Goal: Task Accomplishment & Management: Use online tool/utility

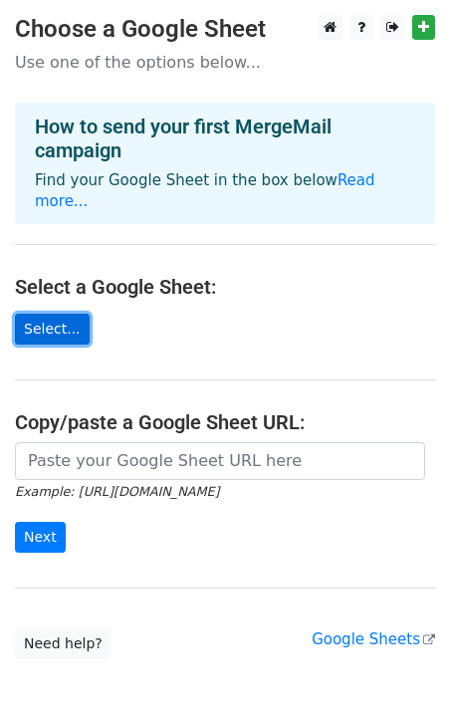
click at [74, 316] on link "Select..." at bounding box center [52, 329] width 75 height 31
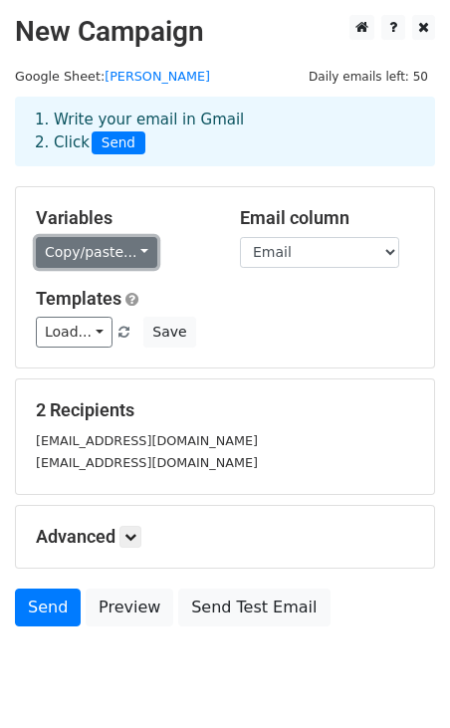
click at [121, 265] on link "Copy/paste..." at bounding box center [96, 252] width 121 height 31
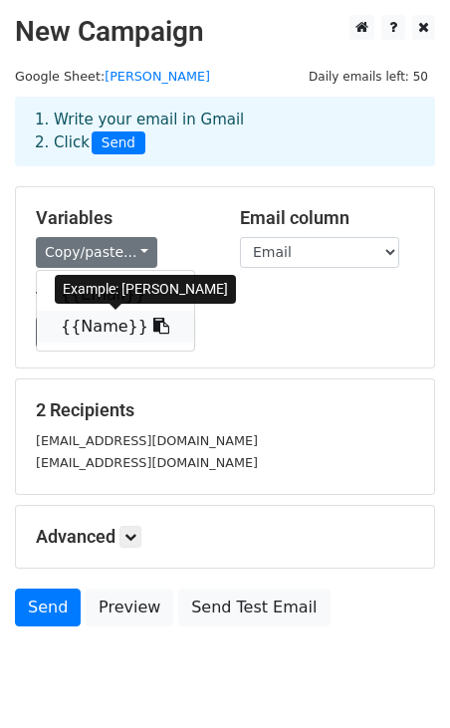
click at [116, 329] on link "{{Name}}" at bounding box center [115, 327] width 157 height 32
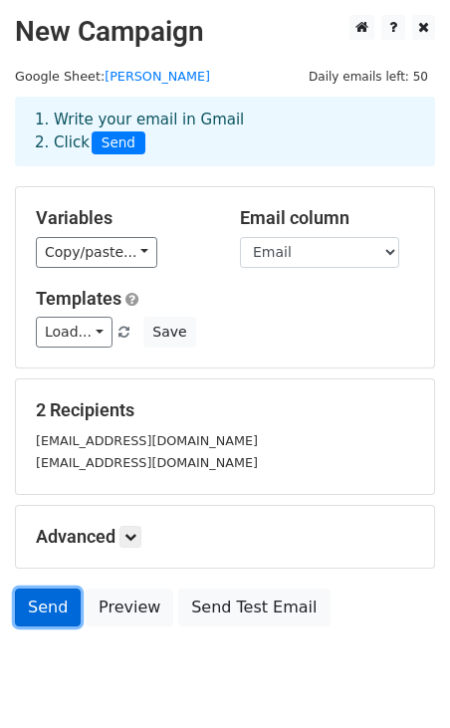
click at [57, 608] on link "Send" at bounding box center [48, 607] width 66 height 38
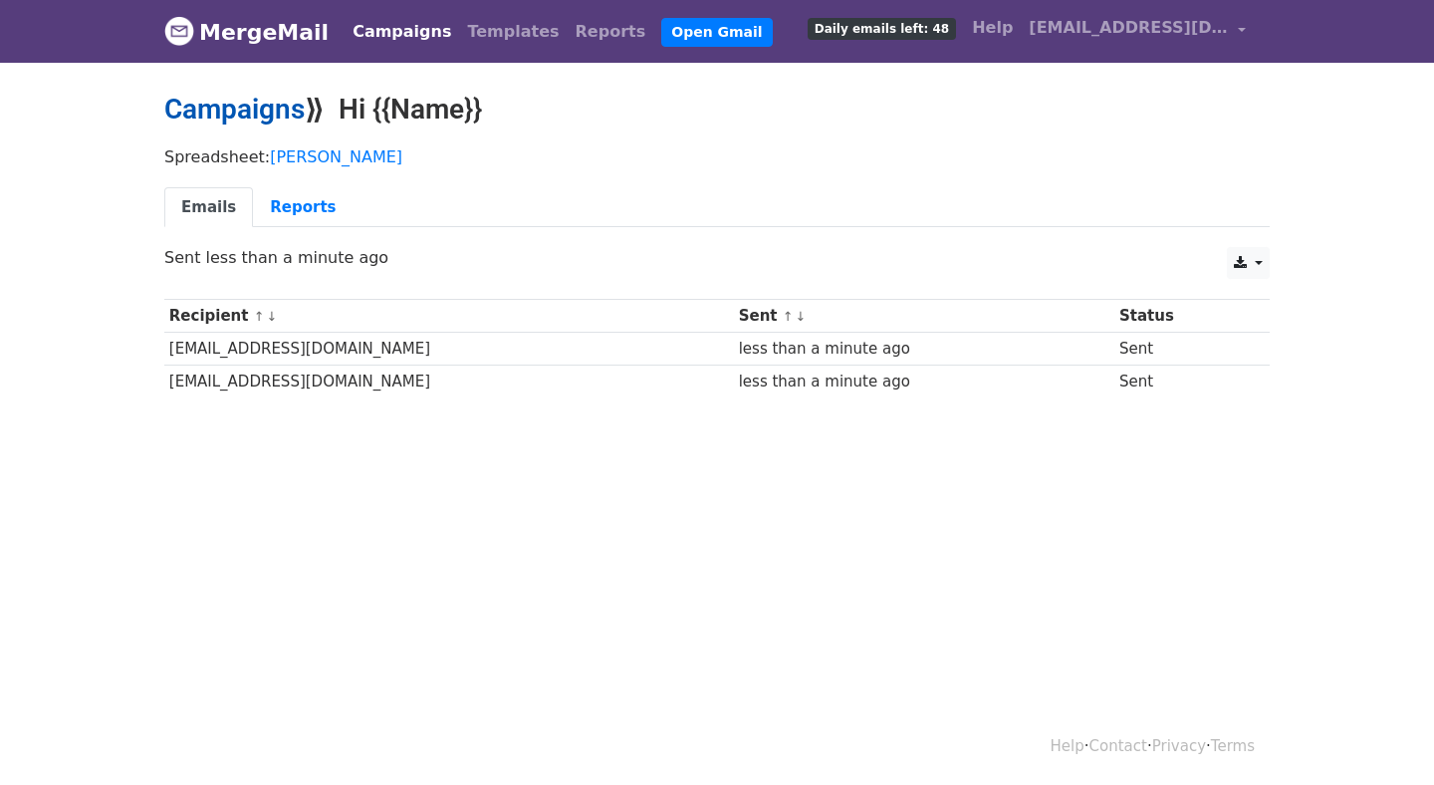
click at [265, 103] on link "Campaigns" at bounding box center [234, 109] width 140 height 33
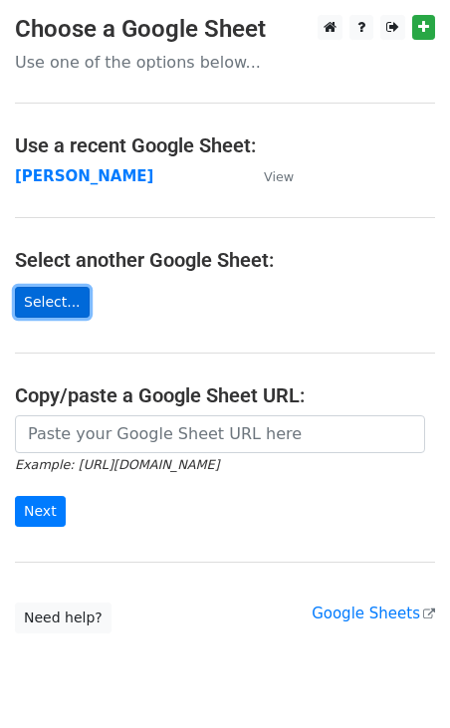
click at [57, 308] on link "Select..." at bounding box center [52, 302] width 75 height 31
click at [127, 142] on h4 "Use a recent Google Sheet:" at bounding box center [225, 145] width 420 height 24
click at [65, 296] on link "Select..." at bounding box center [52, 302] width 75 height 31
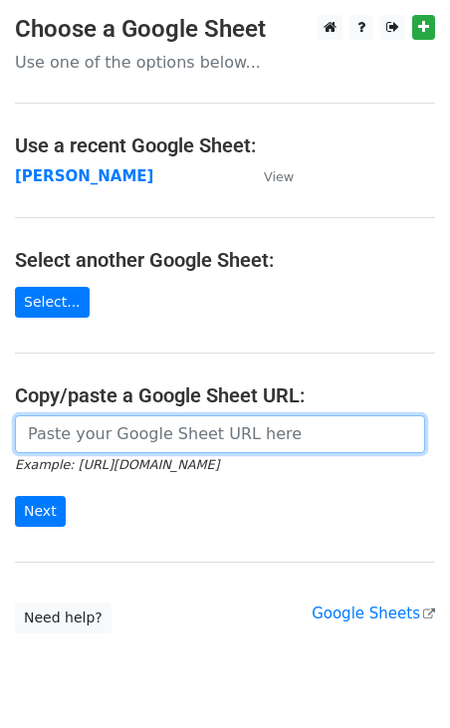
click at [193, 441] on input "url" at bounding box center [220, 434] width 410 height 38
paste input "https://docs.google.com/spreadsheets/d/1p6FQDGHPH2WlnbvBkF6mHQYEZpszMOZ6/edit?u…"
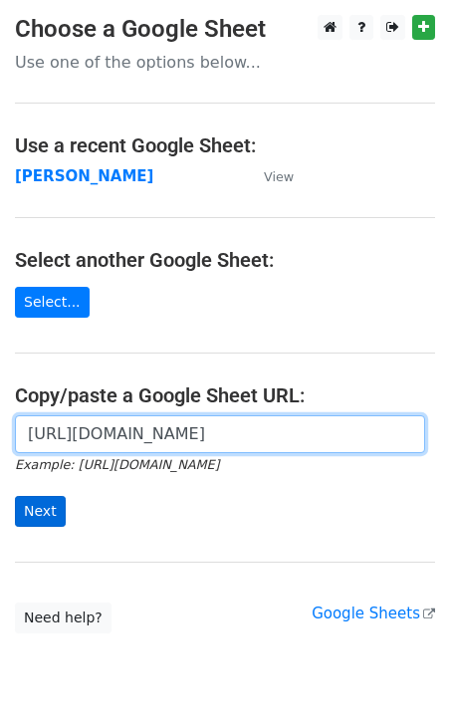
type input "https://docs.google.com/spreadsheets/d/1p6FQDGHPH2WlnbvBkF6mHQYEZpszMOZ6/edit?u…"
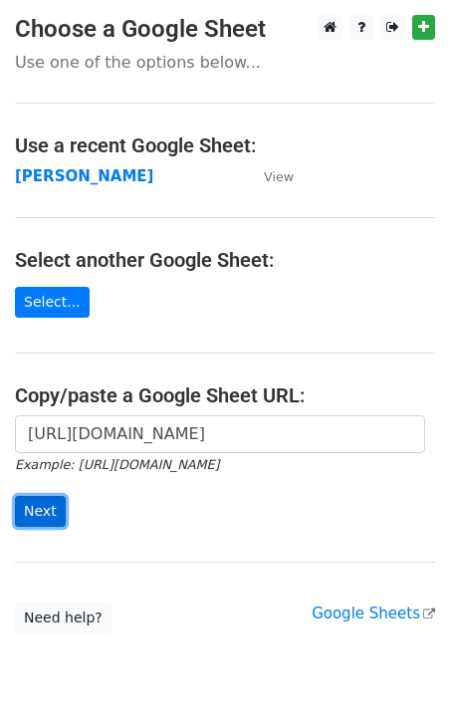
click at [47, 510] on input "Next" at bounding box center [40, 511] width 51 height 31
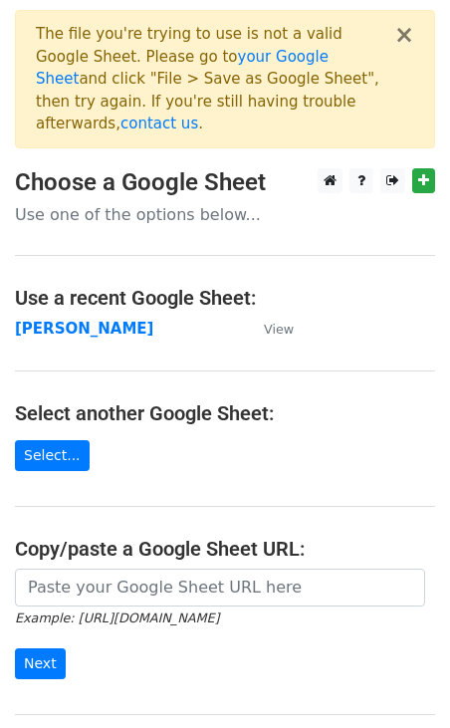
click at [121, 204] on p "Use one of the options below..." at bounding box center [225, 214] width 420 height 21
click at [66, 440] on link "Select..." at bounding box center [52, 455] width 75 height 31
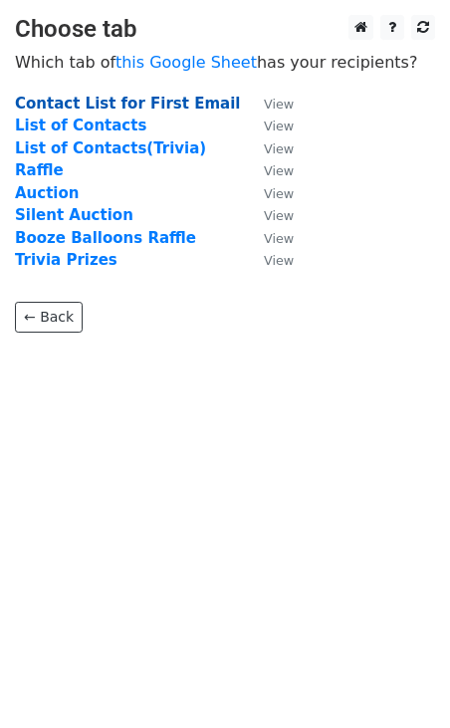
click at [157, 102] on strong "Contact List for First Email" at bounding box center [127, 104] width 225 height 18
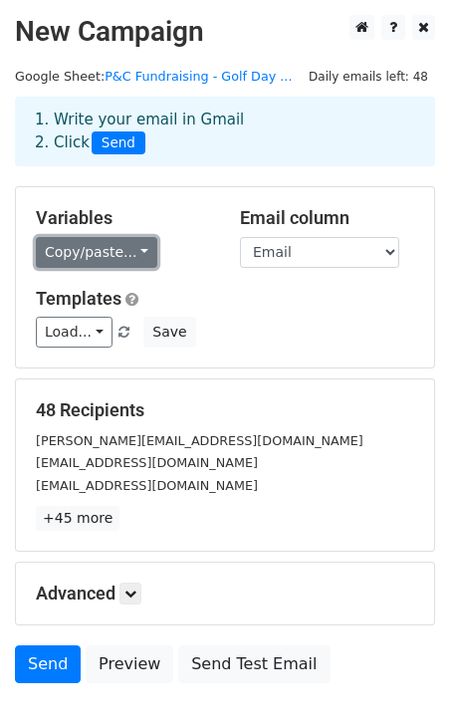
click at [136, 250] on link "Copy/paste..." at bounding box center [96, 252] width 121 height 31
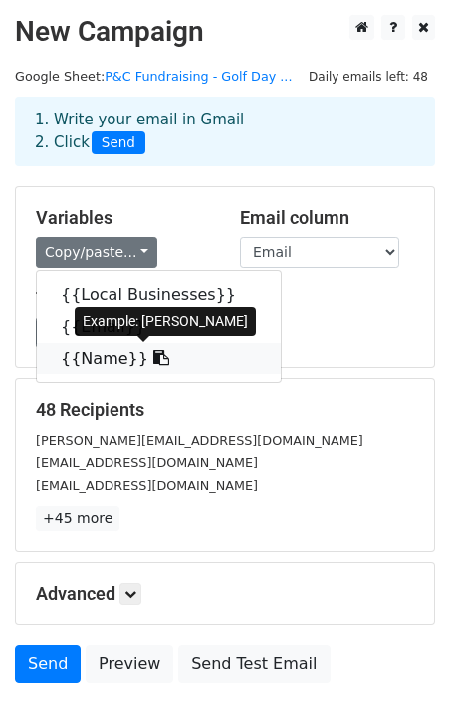
click at [119, 360] on link "{{Name}}" at bounding box center [159, 359] width 244 height 32
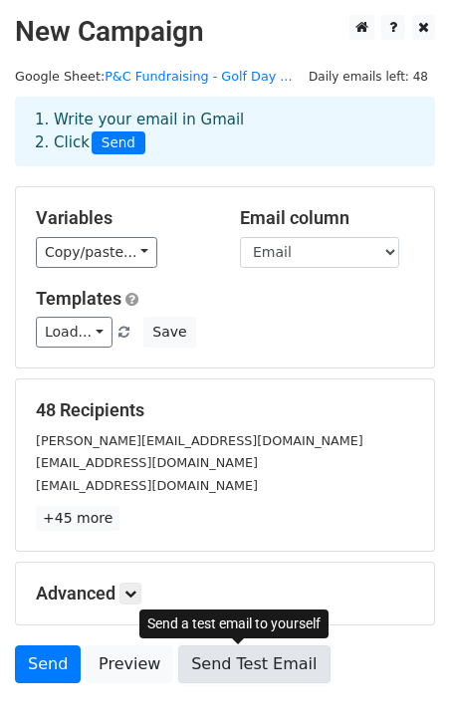
click at [261, 674] on link "Send Test Email" at bounding box center [253, 664] width 151 height 38
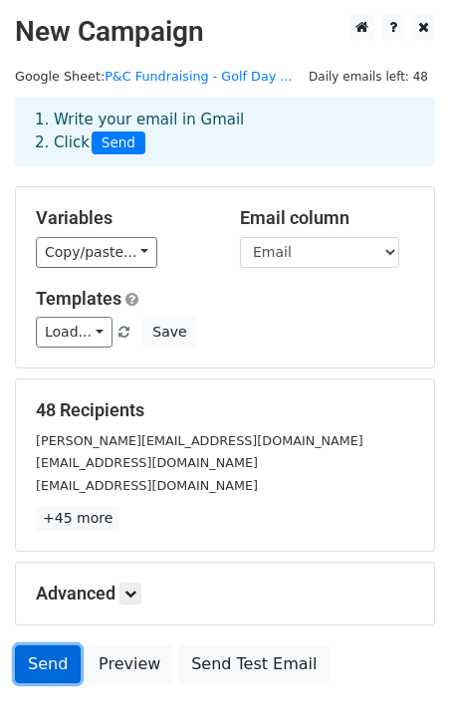
click at [56, 662] on link "Send" at bounding box center [48, 664] width 66 height 38
